Goal: Register for event/course

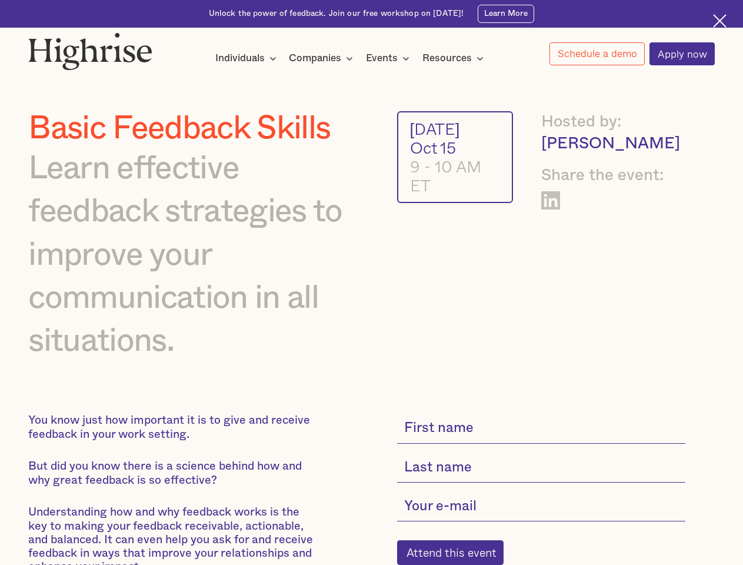
click at [246, 59] on div "Individuals" at bounding box center [239, 58] width 49 height 14
click at [323, 59] on div "Companies" at bounding box center [315, 58] width 52 height 14
click at [390, 59] on div "Events" at bounding box center [382, 58] width 32 height 14
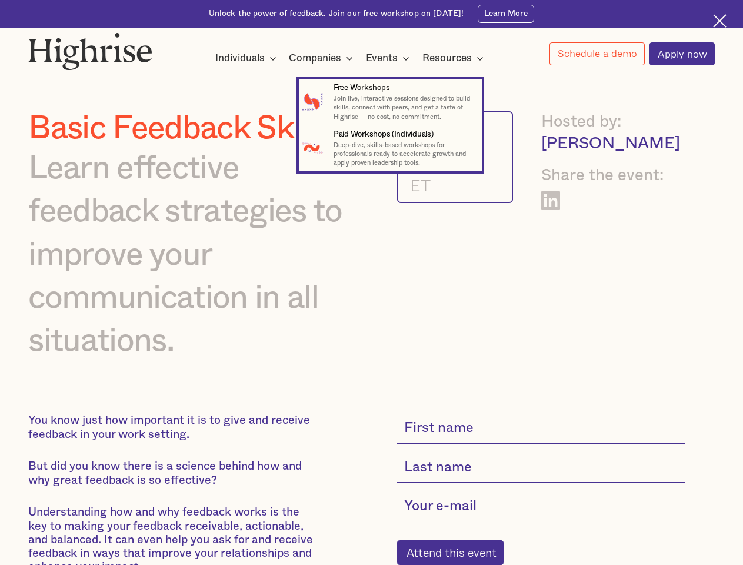
click at [456, 59] on div "Resources" at bounding box center [446, 58] width 49 height 14
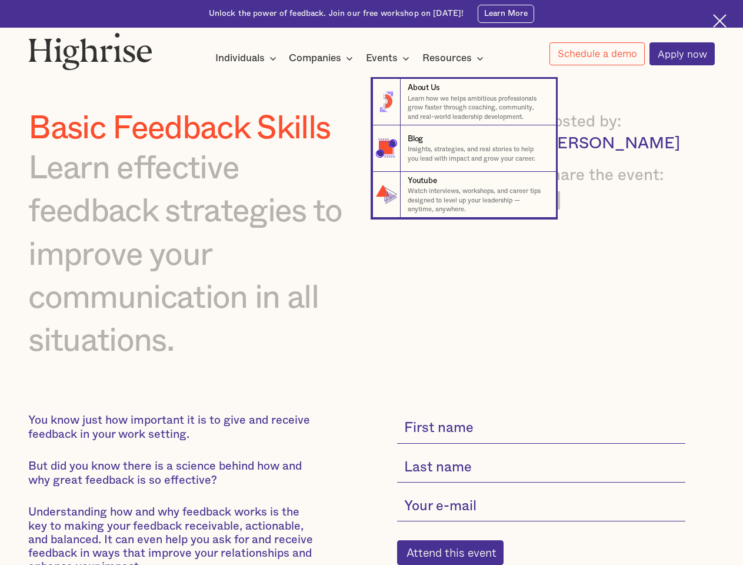
click at [596, 54] on link "Schedule a demo" at bounding box center [596, 53] width 95 height 23
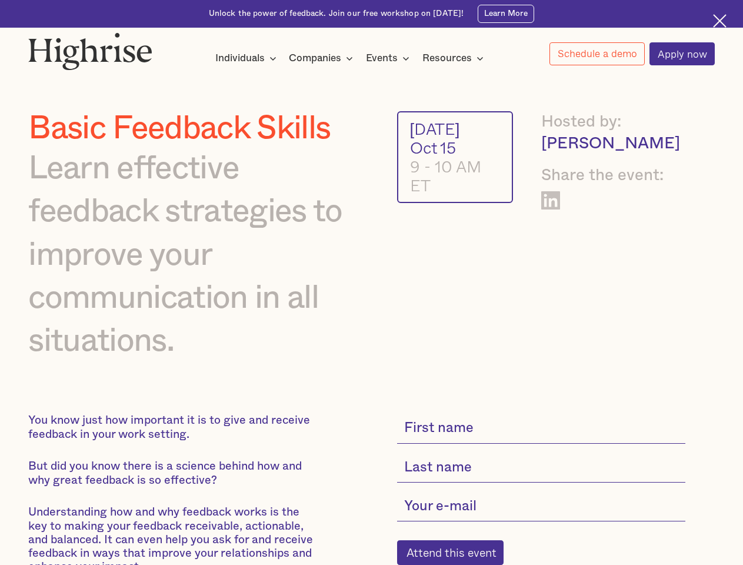
click at [0, 0] on div "Interested in a complimentary coaching session with one of our coaches? Share y…" at bounding box center [0, 0] width 0 height 0
